Goal: Task Accomplishment & Management: Complete application form

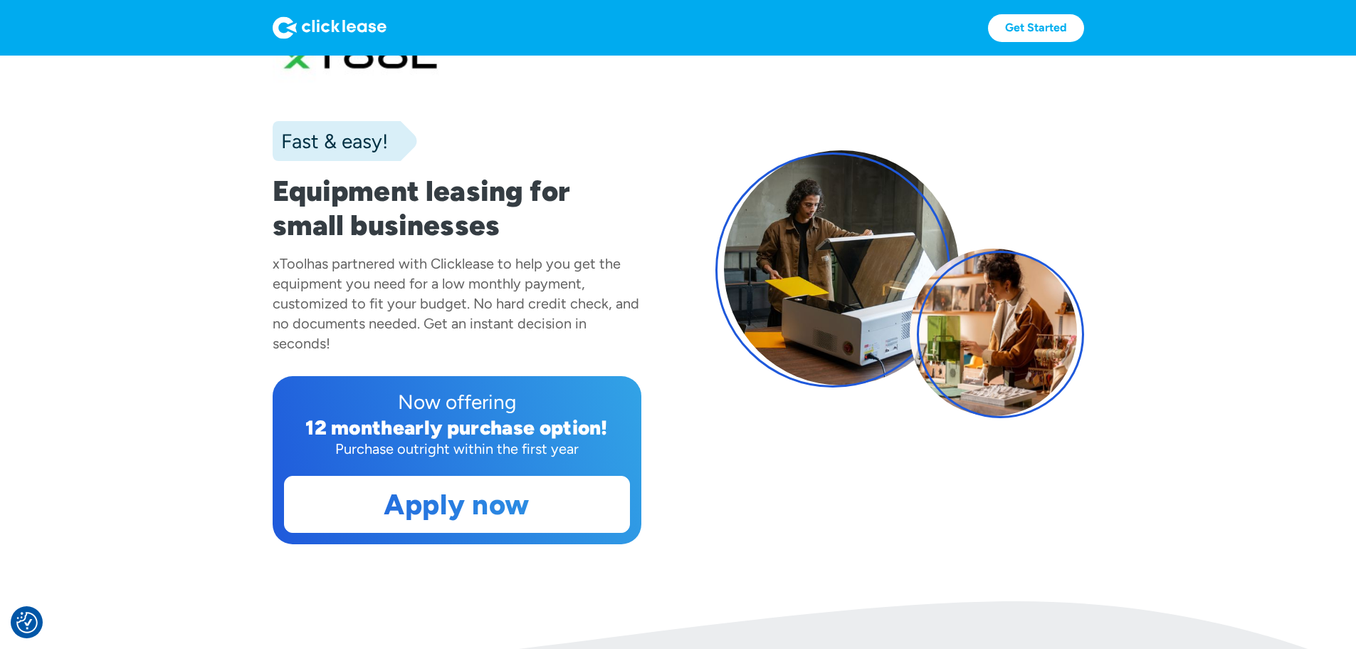
scroll to position [142, 0]
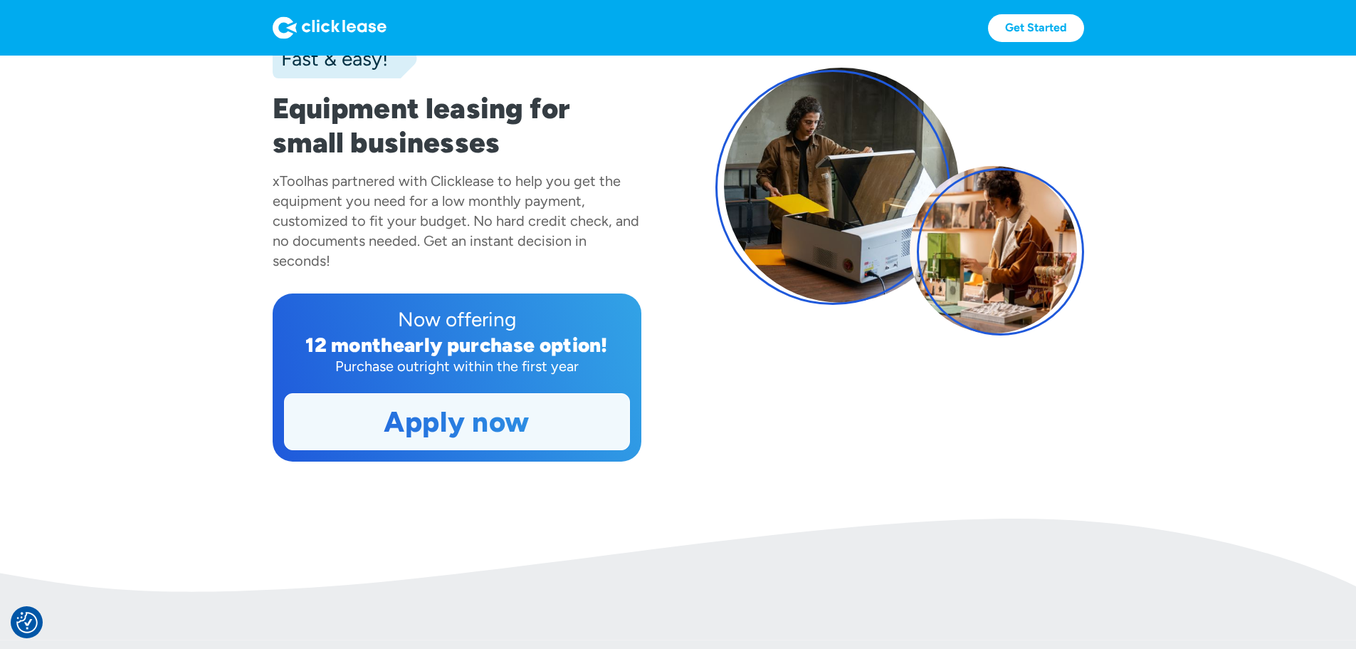
click at [389, 449] on link "Apply now" at bounding box center [457, 422] width 345 height 56
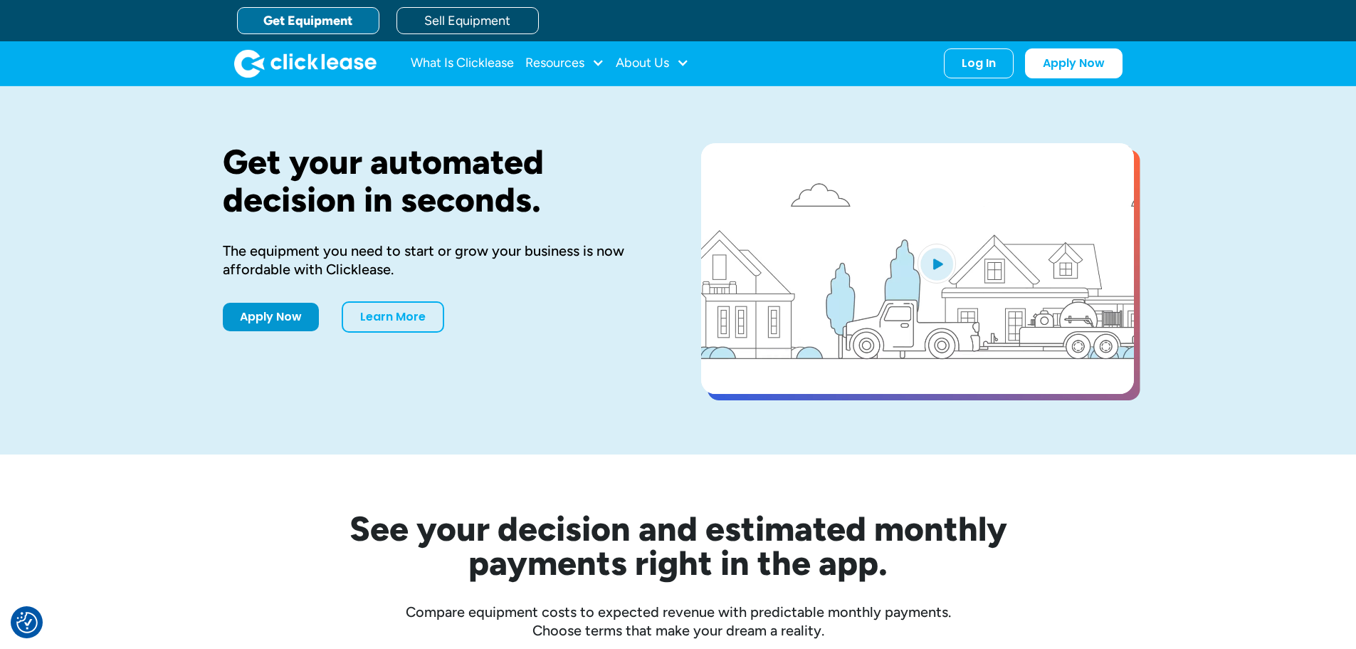
click at [327, 21] on link "Get Equipment" at bounding box center [308, 20] width 142 height 27
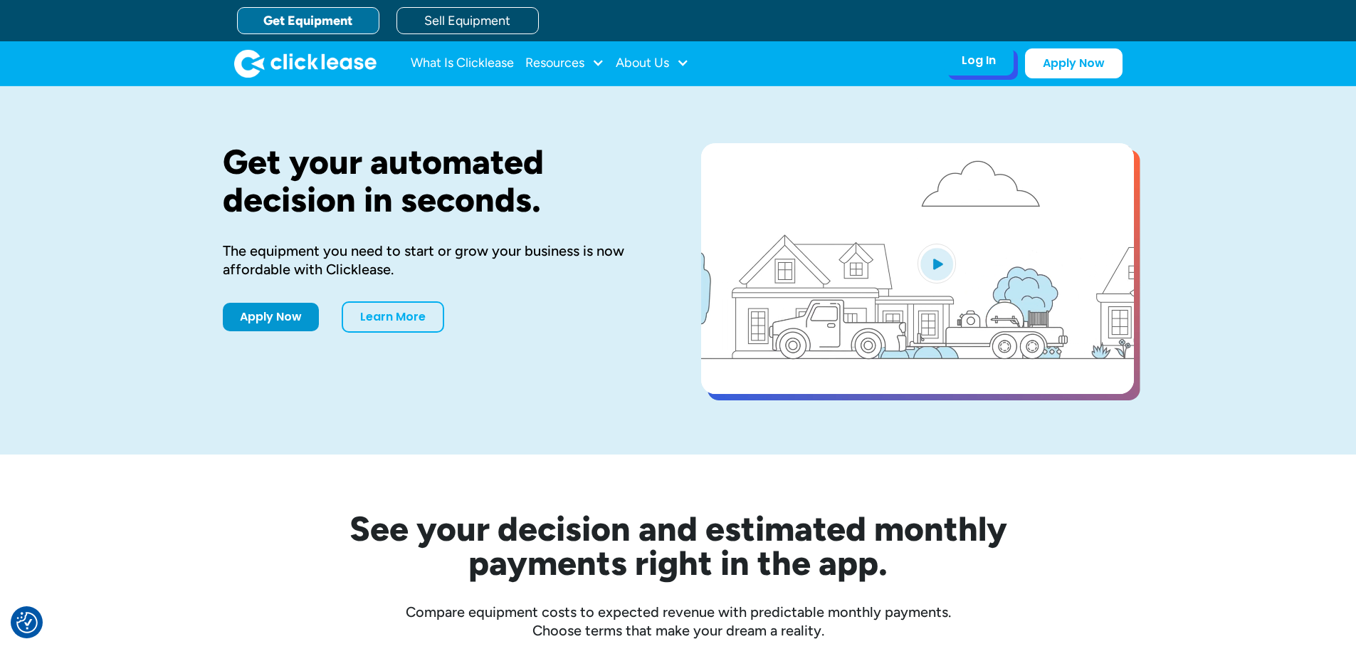
click at [980, 71] on div "Log In Account login I use Clicklease to get my equipment Partner Portal I offe…" at bounding box center [979, 61] width 70 height 30
